Goal: Task Accomplishment & Management: Manage account settings

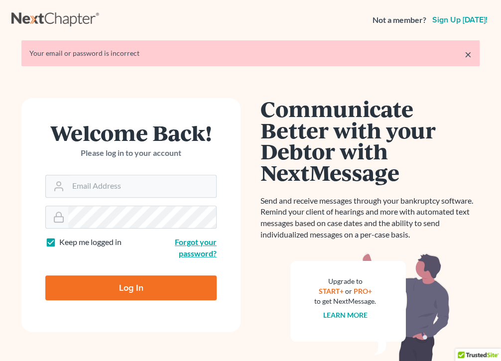
click at [187, 242] on link "Forgot your password?" at bounding box center [196, 247] width 42 height 21
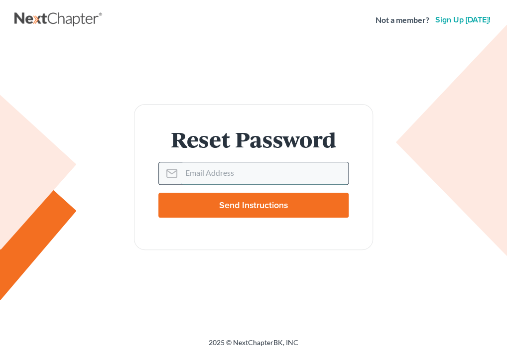
click at [252, 174] on input "Email Address" at bounding box center [264, 173] width 167 height 22
type input "[EMAIL_ADDRESS][DOMAIN_NAME]"
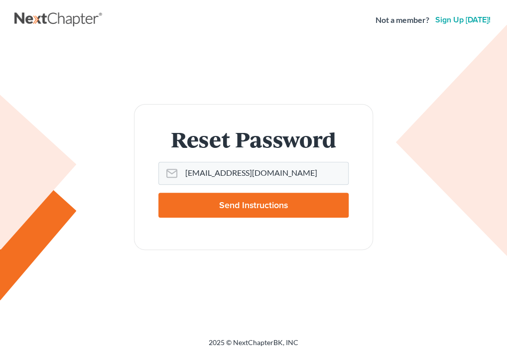
click at [265, 205] on input "Send Instructions" at bounding box center [253, 205] width 190 height 25
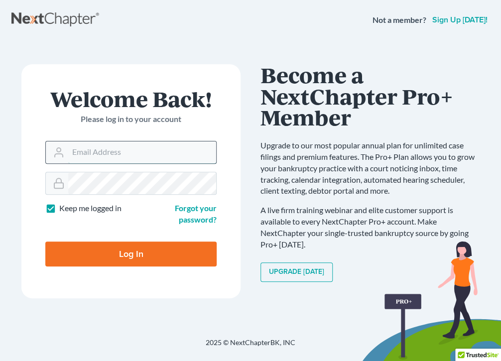
click at [126, 150] on input "Email Address" at bounding box center [142, 152] width 148 height 22
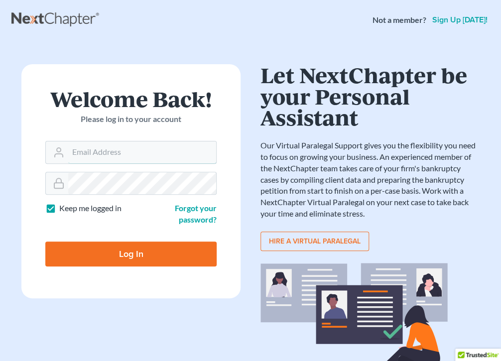
type input "[EMAIL_ADDRESS][DOMAIN_NAME]"
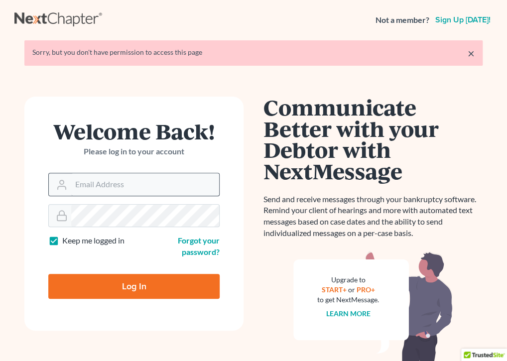
click at [143, 191] on form "Welcome Back! Please log in to your account Email Address Password Keep me logg…" at bounding box center [133, 214] width 219 height 234
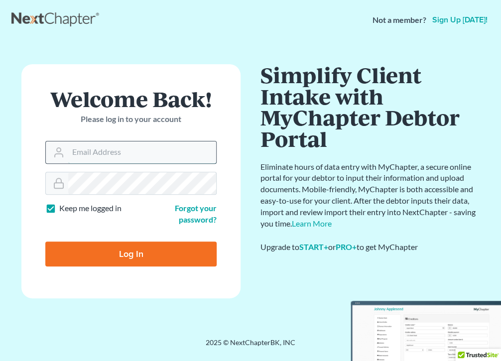
click at [155, 155] on input "Email Address" at bounding box center [142, 152] width 148 height 22
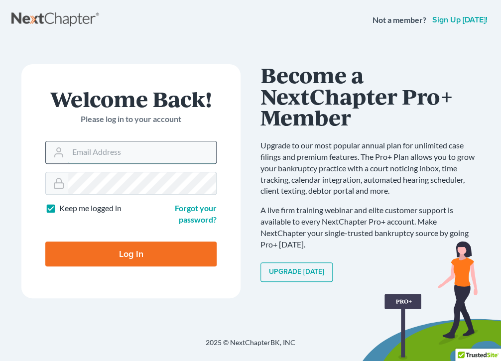
type input "malawoff@msn.com"
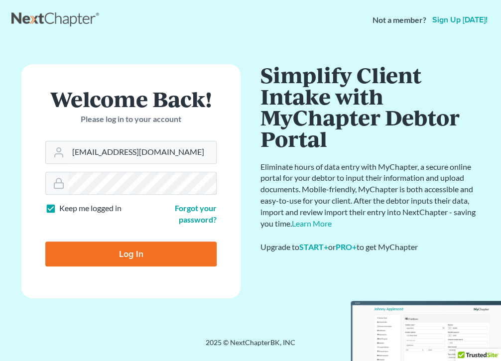
click at [116, 251] on input "Log In" at bounding box center [130, 254] width 171 height 25
type input "Thinking..."
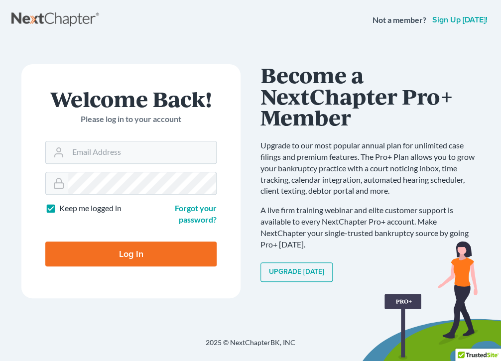
click at [269, 30] on nav "Not a member? Sign up [DATE]!" at bounding box center [250, 20] width 501 height 40
